Goal: Task Accomplishment & Management: Use online tool/utility

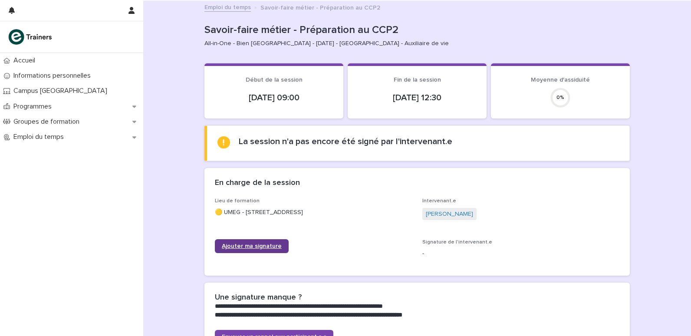
click at [250, 243] on span "Ajouter ma signature" at bounding box center [252, 246] width 60 height 6
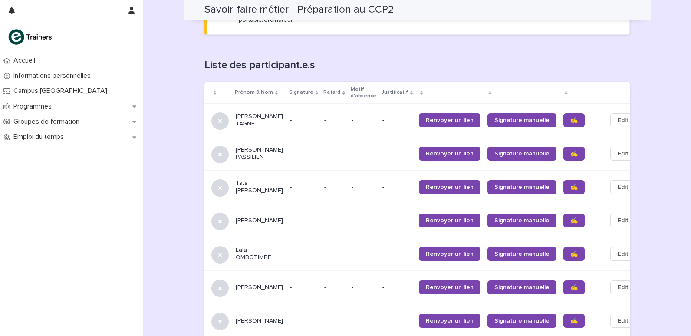
scroll to position [524, 0]
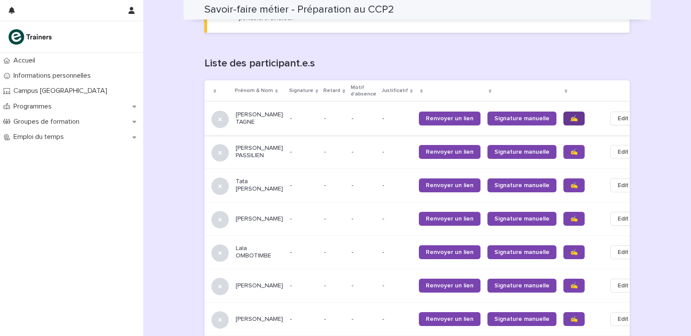
click at [570, 115] on span "✍️" at bounding box center [573, 118] width 7 height 6
click at [570, 149] on span "✍️" at bounding box center [573, 152] width 7 height 6
click at [563, 217] on link "✍️" at bounding box center [573, 219] width 21 height 14
click at [570, 249] on span "✍️" at bounding box center [573, 252] width 7 height 6
click at [570, 316] on span "✍️" at bounding box center [573, 319] width 7 height 6
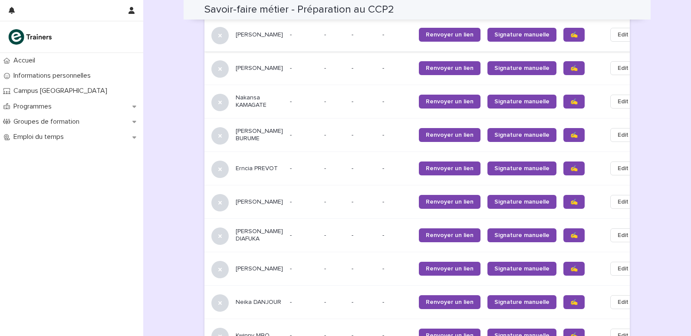
scroll to position [810, 0]
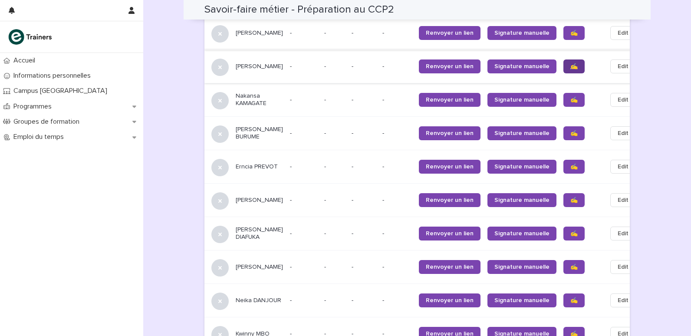
click at [563, 63] on link "✍️" at bounding box center [573, 66] width 21 height 14
click at [563, 93] on link "✍️" at bounding box center [573, 100] width 21 height 14
click at [563, 126] on link "✍️" at bounding box center [573, 133] width 21 height 14
click at [563, 161] on link "✍️" at bounding box center [573, 167] width 21 height 14
click at [570, 197] on span "✍️" at bounding box center [573, 200] width 7 height 6
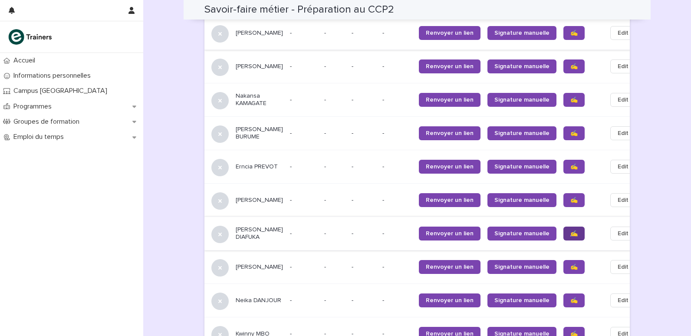
click at [563, 228] on link "✍️" at bounding box center [573, 234] width 21 height 14
click at [570, 268] on span "✍️" at bounding box center [573, 267] width 7 height 6
click at [570, 301] on span "✍️" at bounding box center [573, 300] width 7 height 6
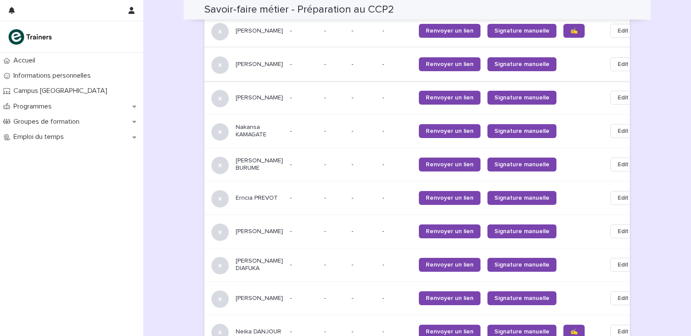
scroll to position [926, 0]
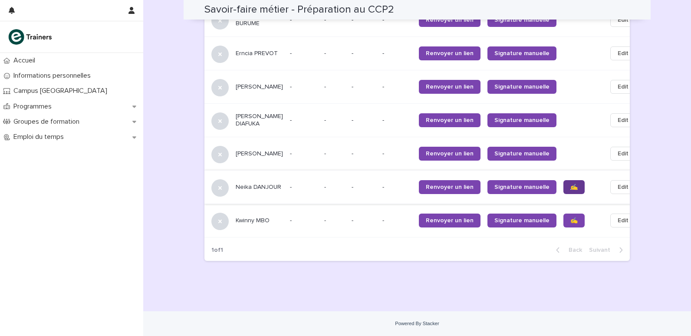
click at [563, 185] on link "✍️" at bounding box center [573, 187] width 21 height 14
drag, startPoint x: 671, startPoint y: 202, endPoint x: 691, endPoint y: 177, distance: 32.5
click at [691, 177] on html "**********" at bounding box center [345, 168] width 691 height 336
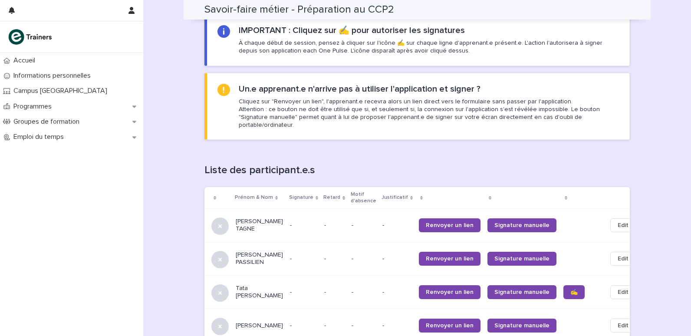
scroll to position [88, 0]
